Goal: Obtain resource: Obtain resource

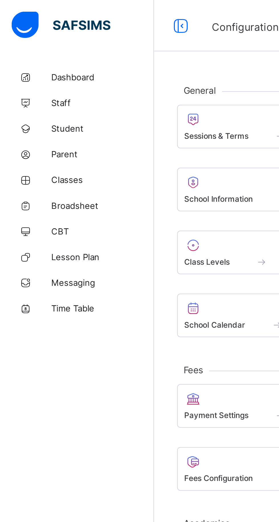
click at [38, 90] on span "Broadsheet" at bounding box center [46, 91] width 46 height 5
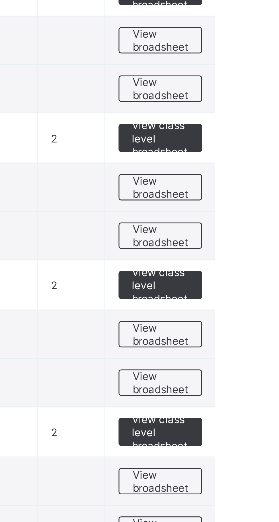
click at [250, 377] on span "View broadsheet" at bounding box center [251, 380] width 18 height 9
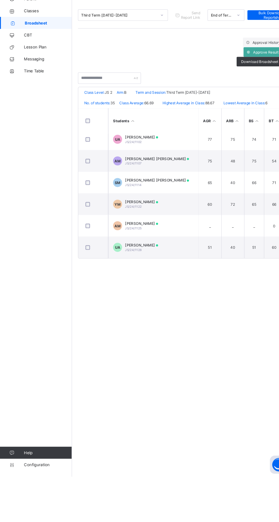
scroll to position [598, 0]
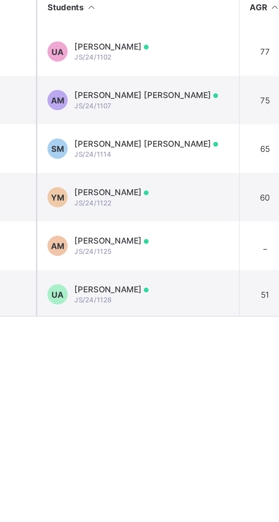
click at [168, 224] on td "AM Aisha Modupe Muhammad JS/24/1107" at bounding box center [145, 223] width 85 height 21
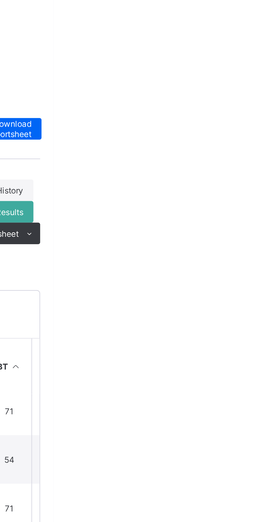
scroll to position [0, 0]
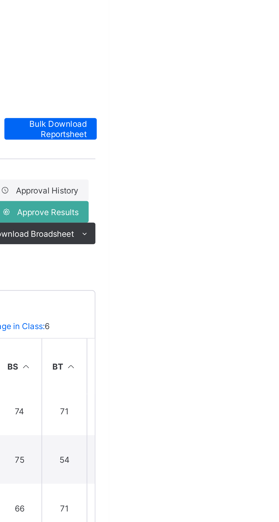
click at [256, 329] on span "View Reportsheet" at bounding box center [243, 333] width 25 height 9
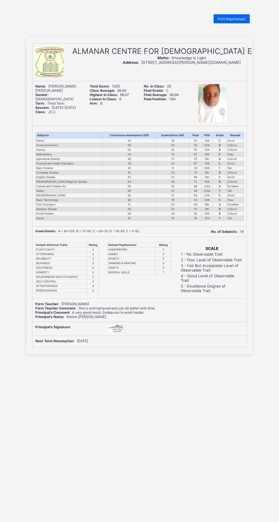
click at [246, 20] on div "Print Reportsheet" at bounding box center [232, 18] width 36 height 9
click at [229, 21] on span "Print Reportsheet" at bounding box center [232, 19] width 28 height 4
